Goal: Information Seeking & Learning: Learn about a topic

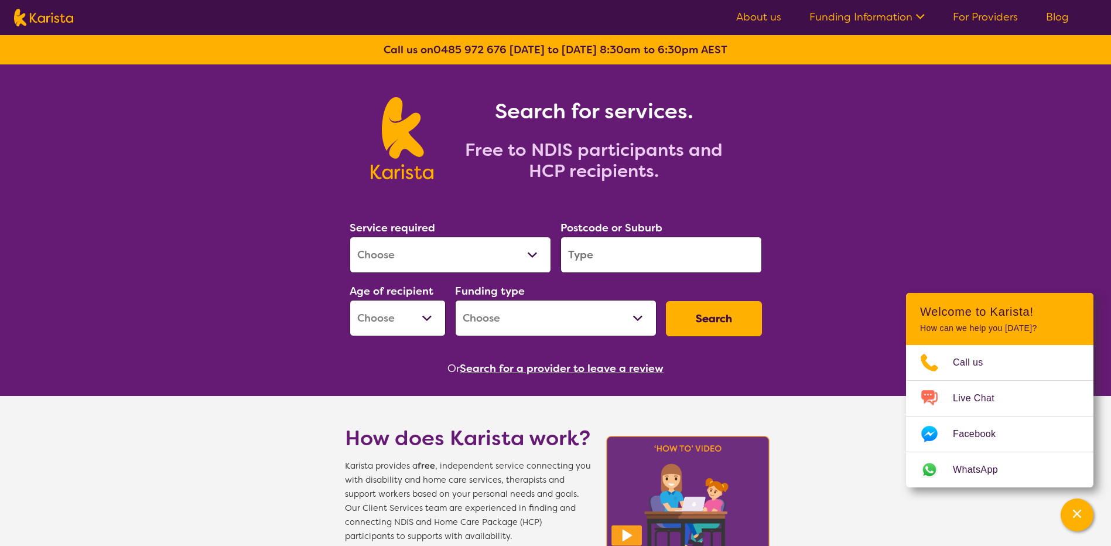
click at [626, 258] on input "search" at bounding box center [661, 255] width 201 height 36
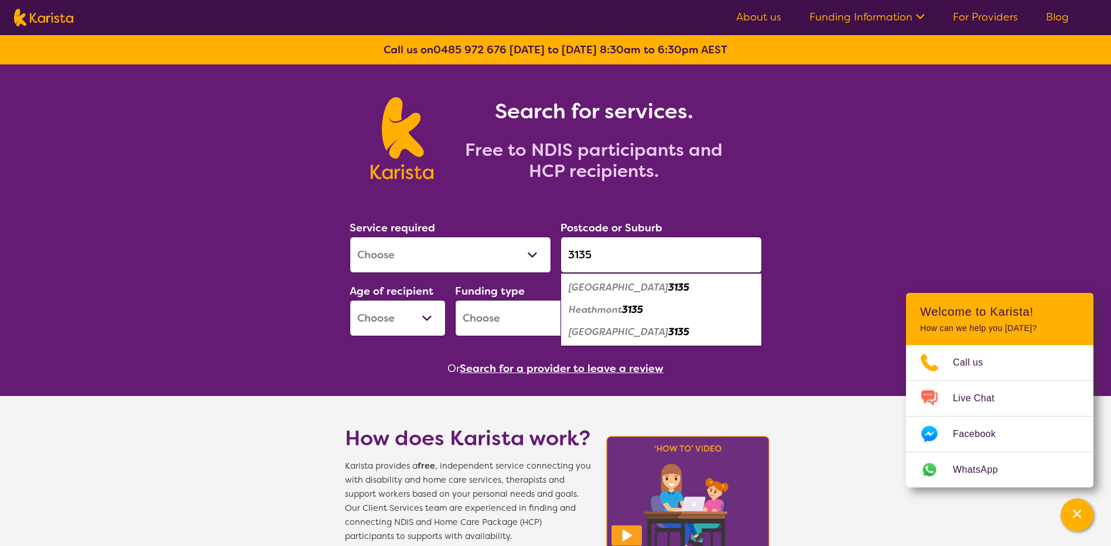
type input "3135"
click at [482, 255] on select "Allied Health Assistant Assessment ([MEDICAL_DATA] or [MEDICAL_DATA]) Behaviour…" at bounding box center [450, 255] width 201 height 36
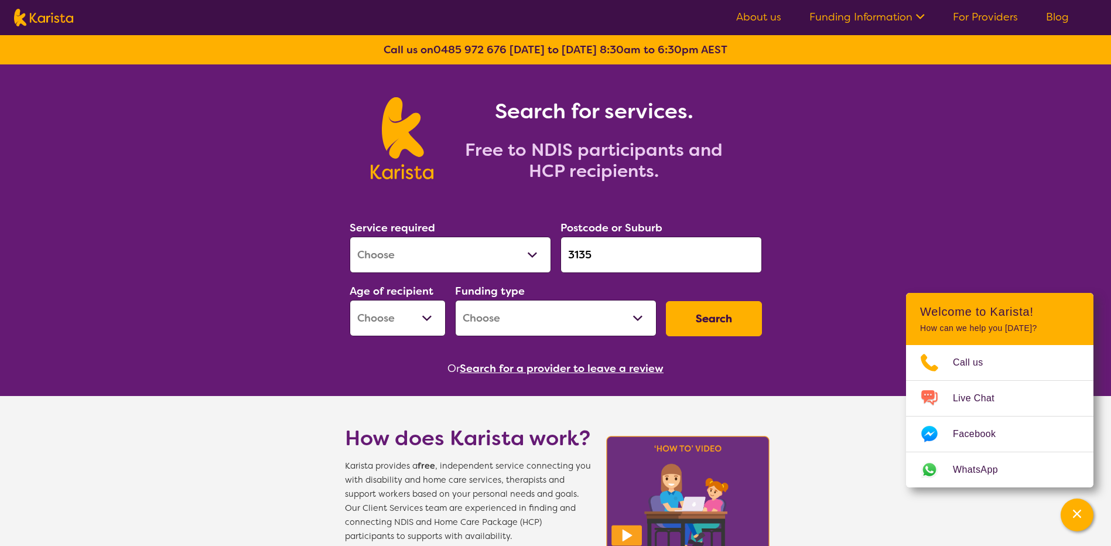
select select "Supported accommodation"
click at [350, 237] on select "Allied Health Assistant Assessment ([MEDICAL_DATA] or [MEDICAL_DATA]) Behaviour…" at bounding box center [450, 255] width 201 height 36
click at [765, 322] on div "Search" at bounding box center [713, 318] width 105 height 45
click at [416, 315] on select "Early Childhood - 0 to 9 Child - 10 to 11 Adolescent - 12 to 17 Adult - 18 to 6…" at bounding box center [398, 318] width 96 height 36
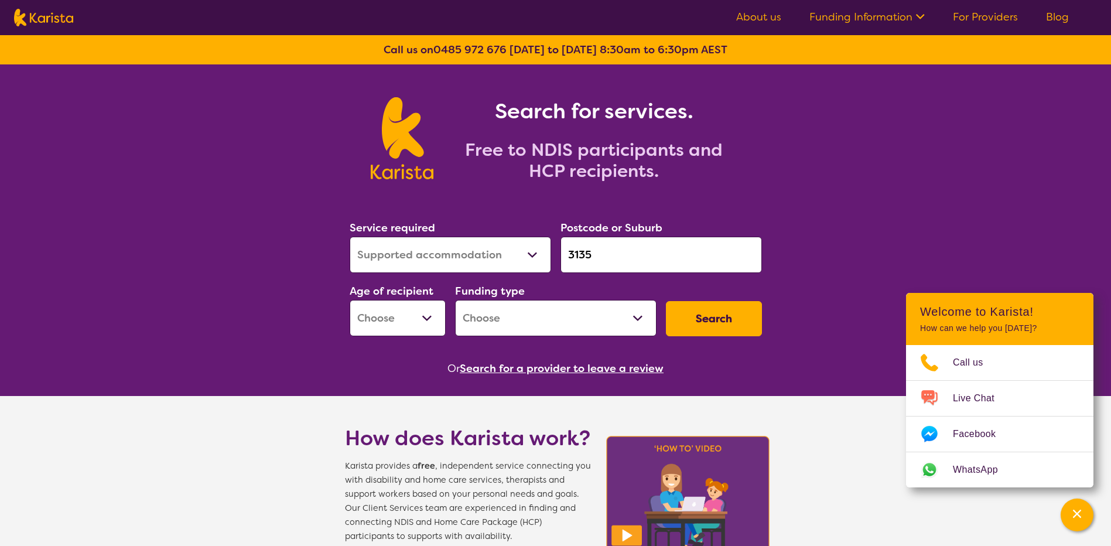
click at [604, 317] on select "Home Care Package (HCP) National Disability Insurance Scheme (NDIS) I don't know" at bounding box center [555, 318] width 201 height 36
select select "NDIS"
click at [455, 300] on select "Home Care Package (HCP) National Disability Insurance Scheme (NDIS) I don't know" at bounding box center [555, 318] width 201 height 36
click at [732, 312] on button "Search" at bounding box center [714, 318] width 96 height 35
click at [404, 307] on select "Early Childhood - 0 to 9 Child - 10 to 11 Adolescent - 12 to 17 Adult - 18 to 6…" at bounding box center [398, 318] width 96 height 36
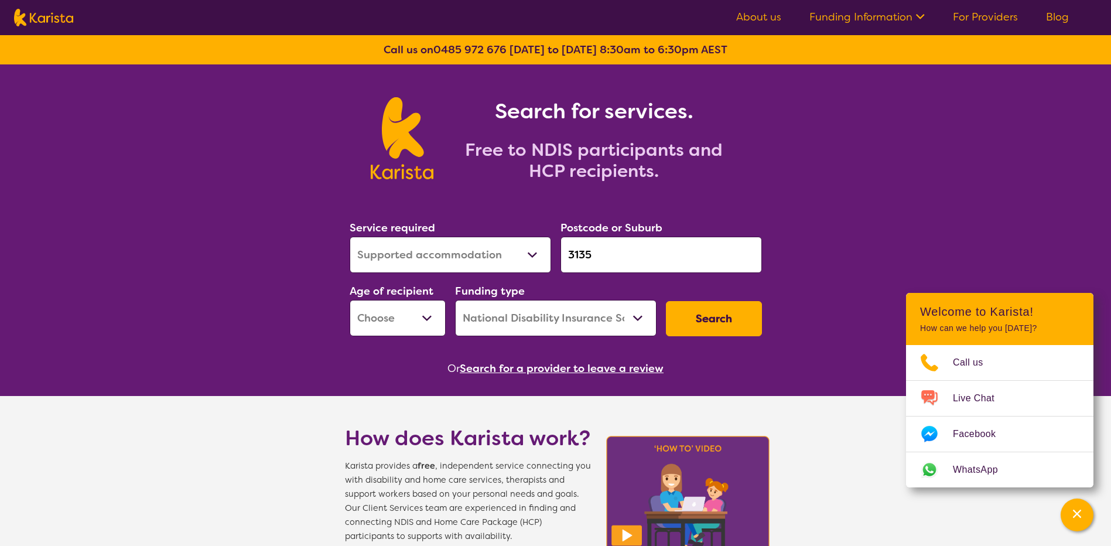
select select "AD"
click at [350, 300] on select "Early Childhood - 0 to 9 Child - 10 to 11 Adolescent - 12 to 17 Adult - 18 to 6…" at bounding box center [398, 318] width 96 height 36
click at [706, 316] on button "Search" at bounding box center [714, 318] width 96 height 35
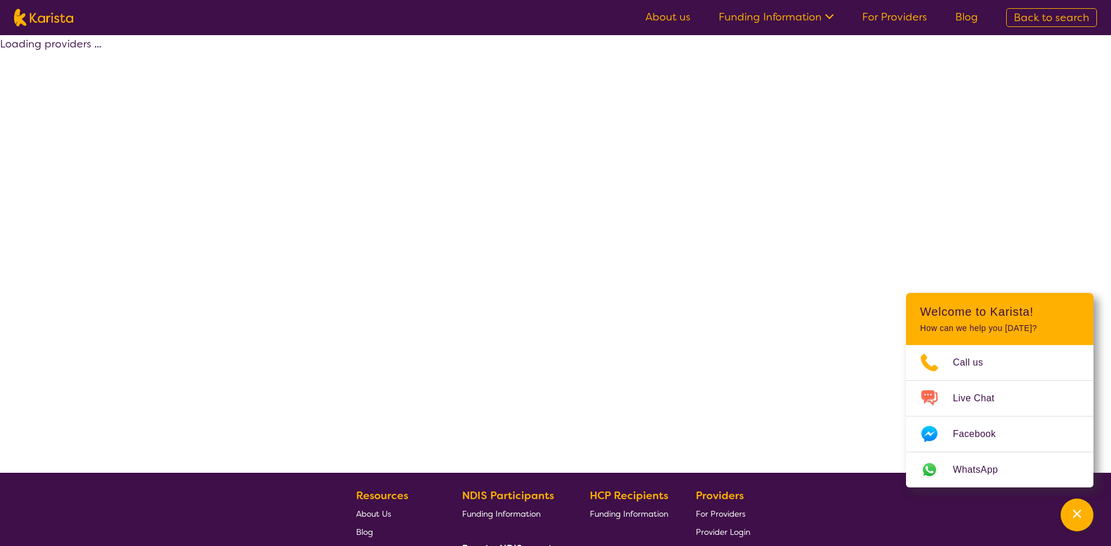
select select "by_score"
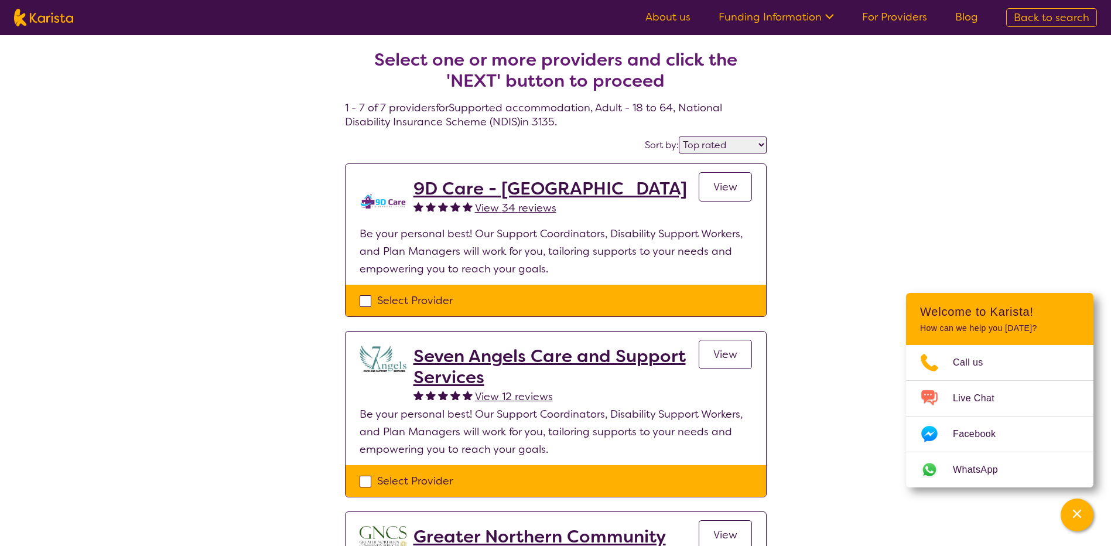
click at [886, 22] on link "For Providers" at bounding box center [894, 17] width 65 height 14
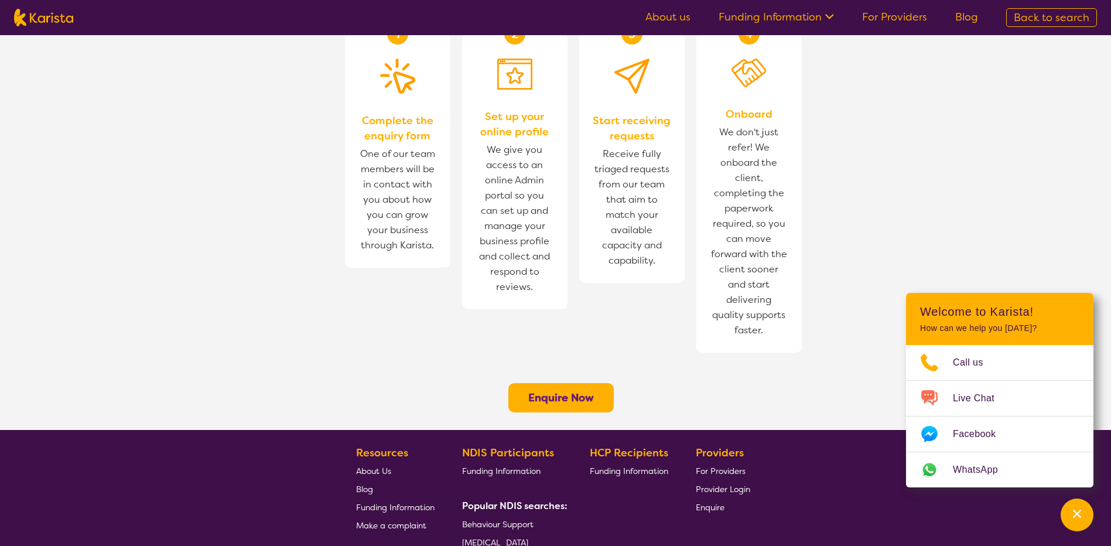
scroll to position [703, 0]
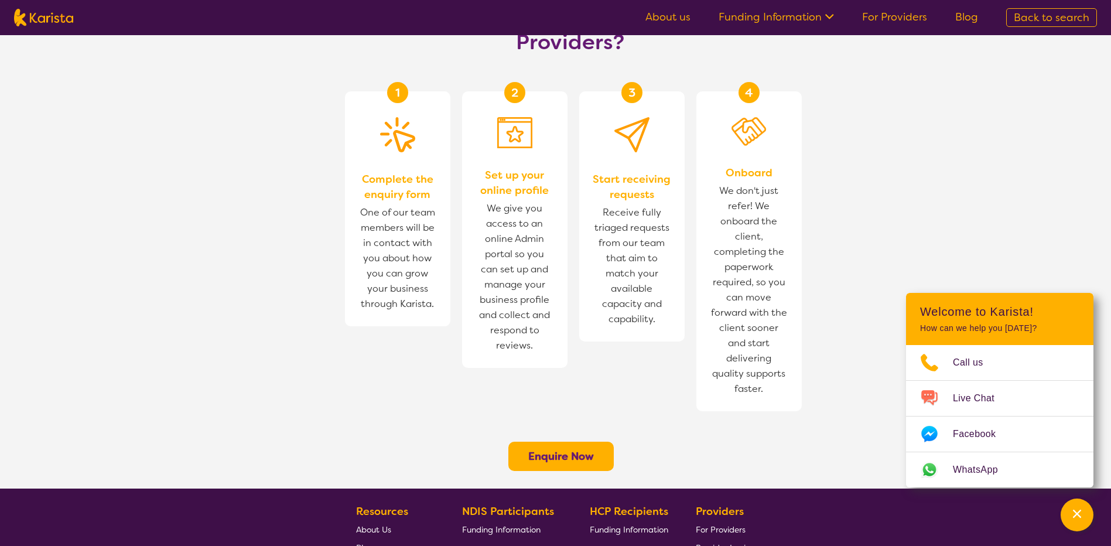
click at [926, 130] on section "How does Karista work for Providers? 1 Complete the enquiry form One of our tea…" at bounding box center [555, 230] width 1111 height 517
click at [29, 18] on img at bounding box center [43, 18] width 59 height 18
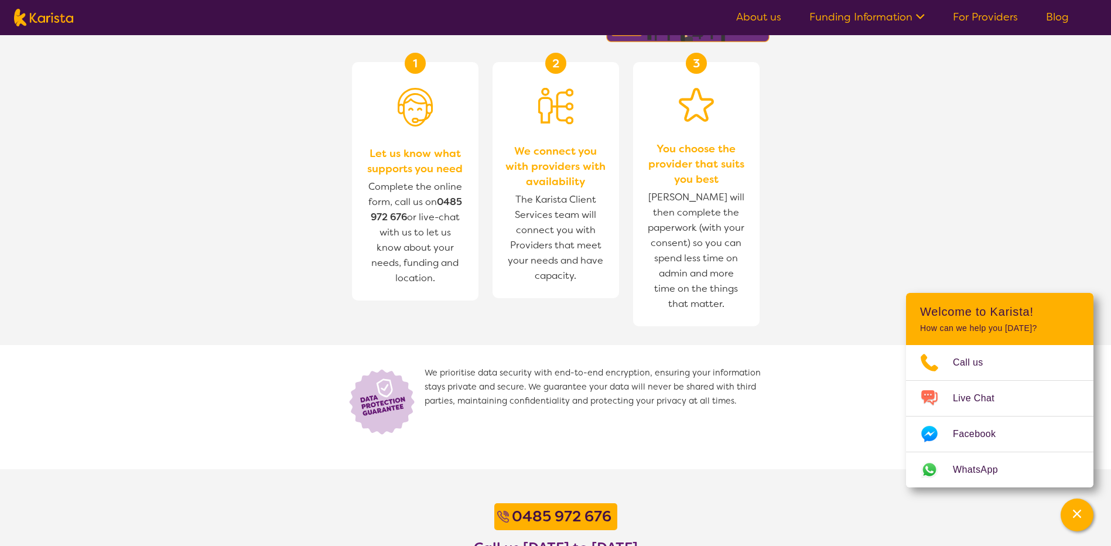
select select "AD"
select select "NDIS"
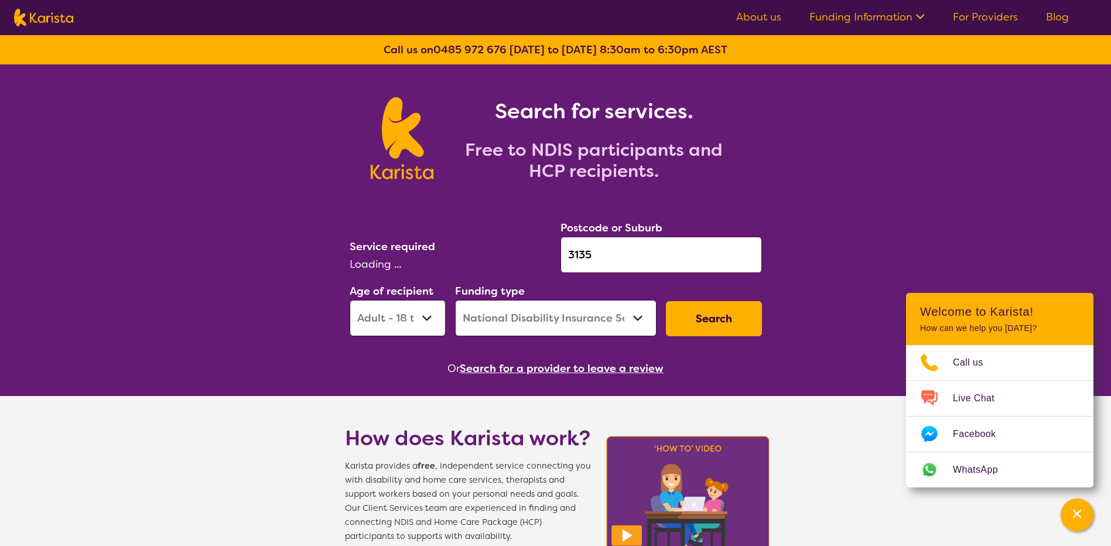
select select "Supported accommodation"
